Goal: Navigation & Orientation: Find specific page/section

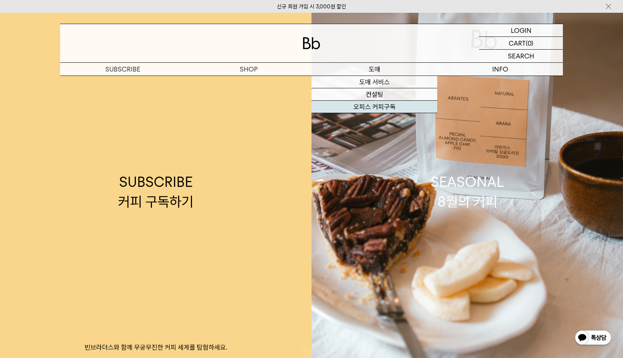
click at [363, 109] on link "오피스 커피구독" at bounding box center [375, 107] width 126 height 12
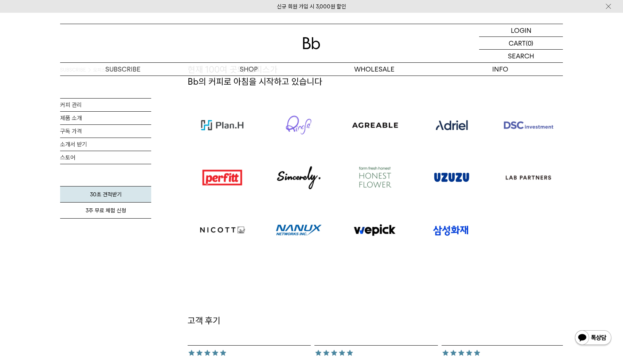
scroll to position [453, 0]
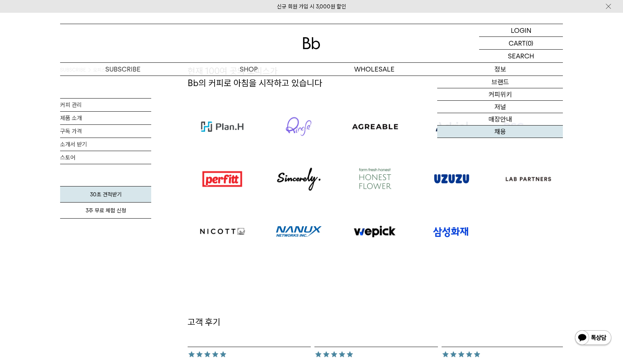
click at [497, 130] on link "채용" at bounding box center [500, 131] width 126 height 12
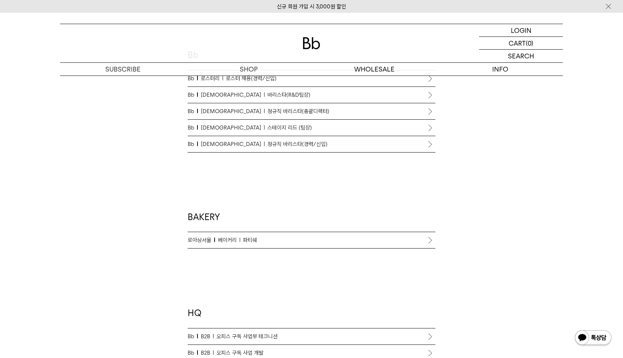
scroll to position [450, 0]
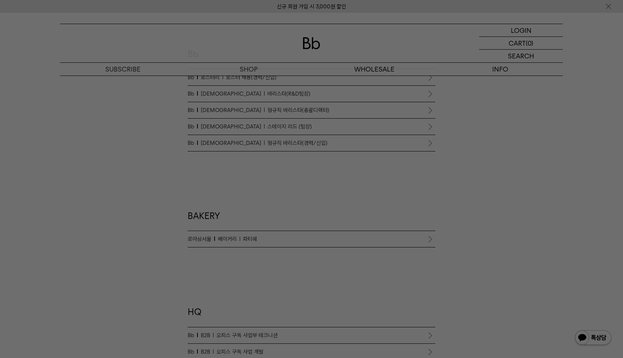
click at [268, 172] on div at bounding box center [311, 179] width 623 height 358
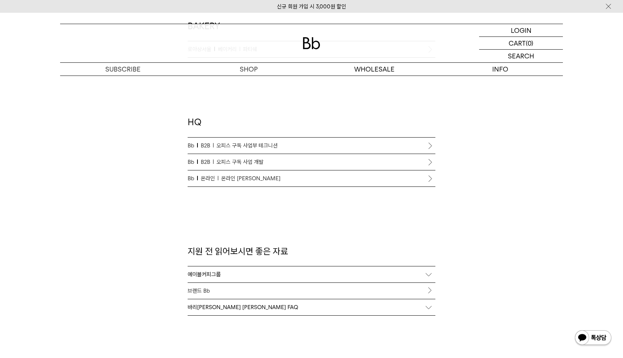
scroll to position [638, 0]
click at [267, 148] on span "오피스 구독 사업부 테크니션" at bounding box center [246, 147] width 61 height 9
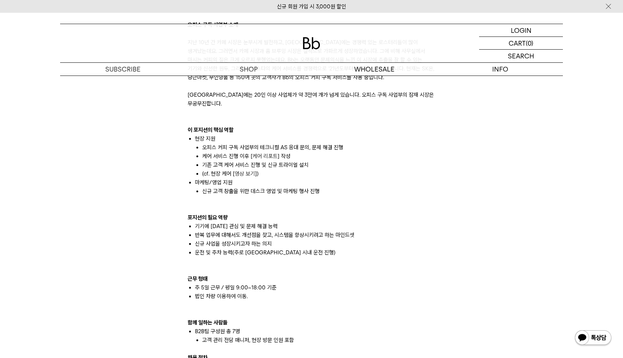
scroll to position [483, 0]
